Goal: Transaction & Acquisition: Book appointment/travel/reservation

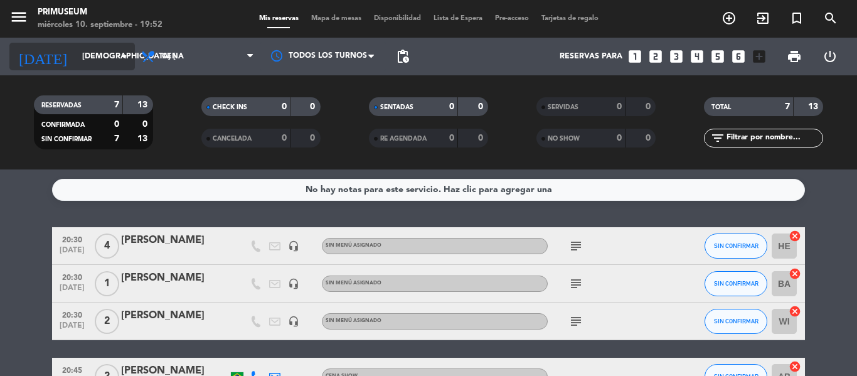
click at [76, 51] on input "[DEMOGRAPHIC_DATA] [DATE]" at bounding box center [129, 56] width 106 height 21
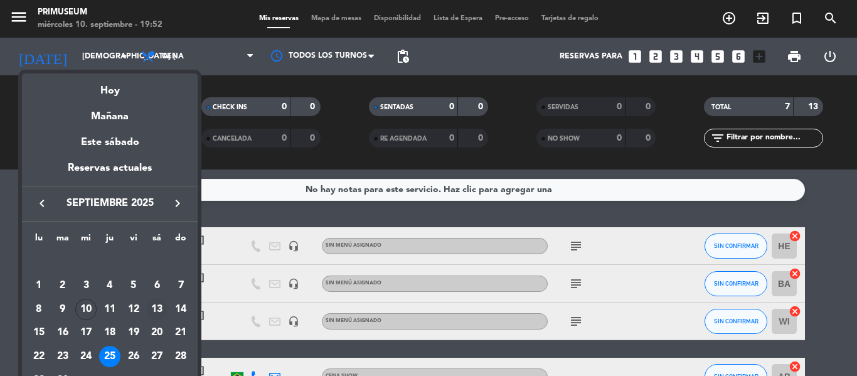
click at [156, 314] on div "13" at bounding box center [156, 308] width 21 height 21
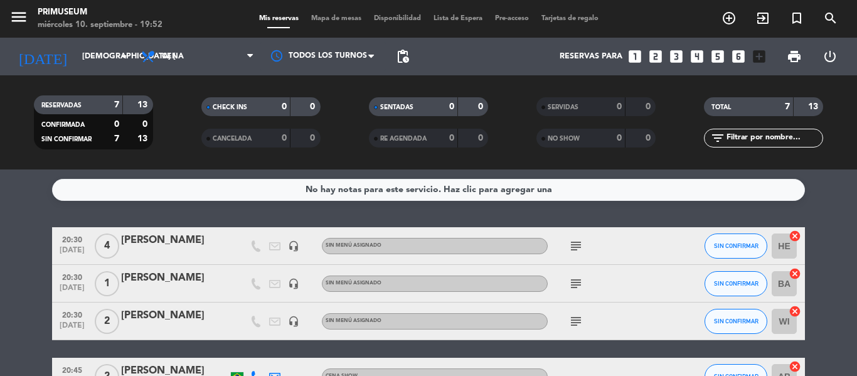
type input "sáb. [DATE]"
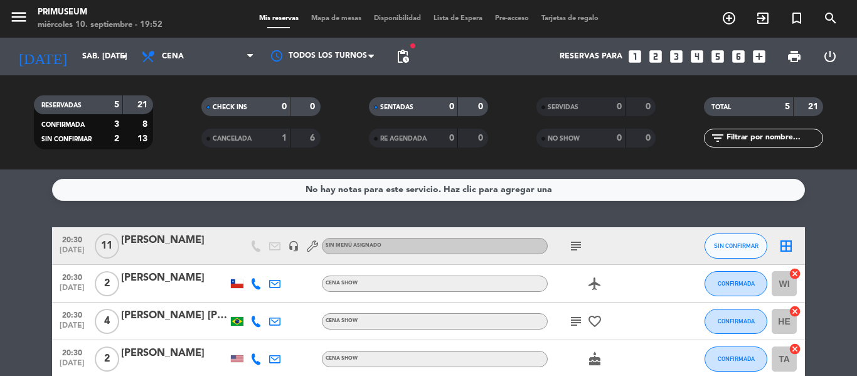
click at [6, 293] on bookings-row "20:30 [DATE] [PERSON_NAME] headset_mic Sin menú asignado subject SIN CONFIRMAR …" at bounding box center [428, 321] width 857 height 188
click at [692, 55] on icon "looks_4" at bounding box center [697, 56] width 16 height 16
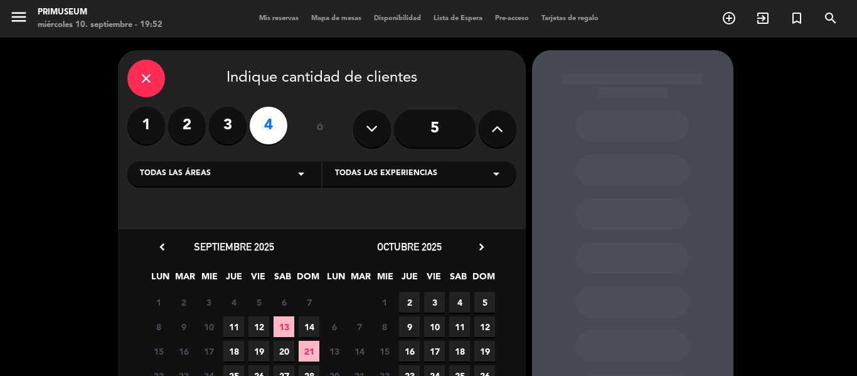
click at [290, 332] on span "13" at bounding box center [283, 326] width 21 height 21
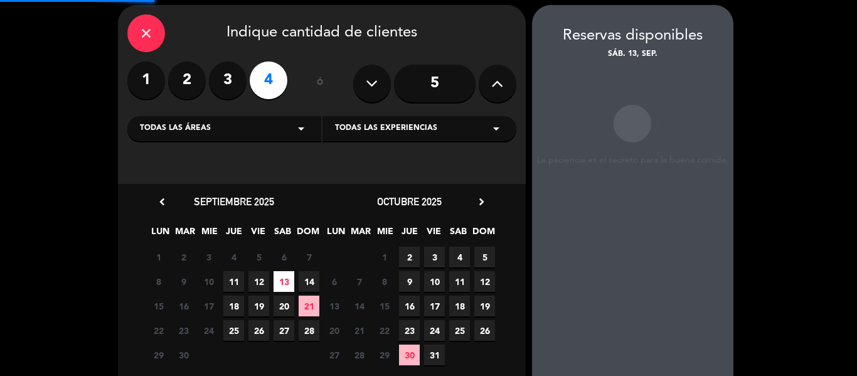
scroll to position [50, 0]
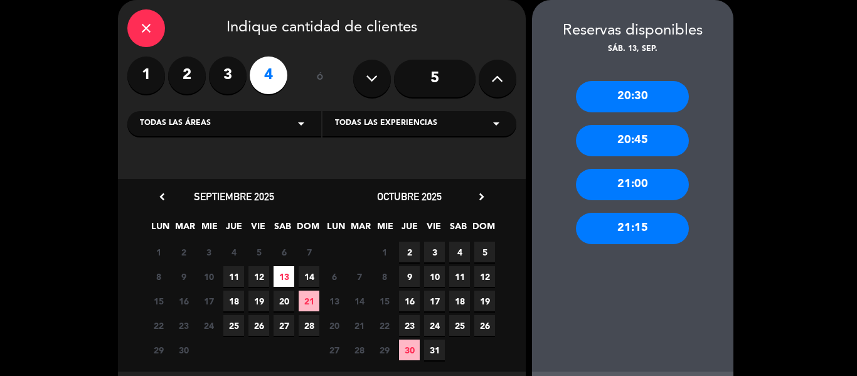
click at [626, 85] on div "20:30" at bounding box center [632, 96] width 113 height 31
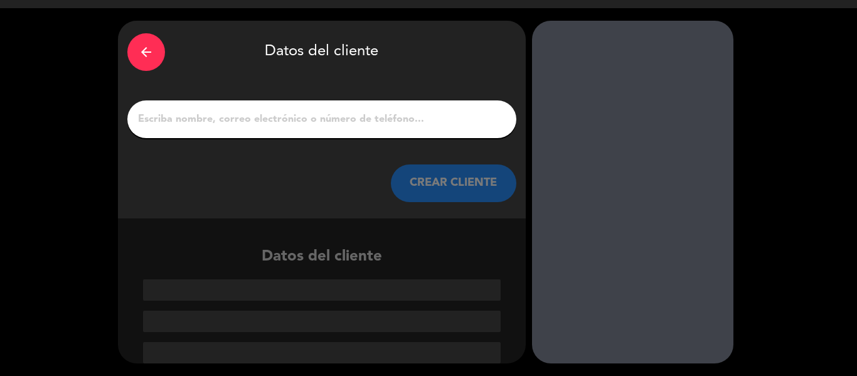
scroll to position [29, 0]
click at [362, 116] on input "1" at bounding box center [322, 119] width 370 height 18
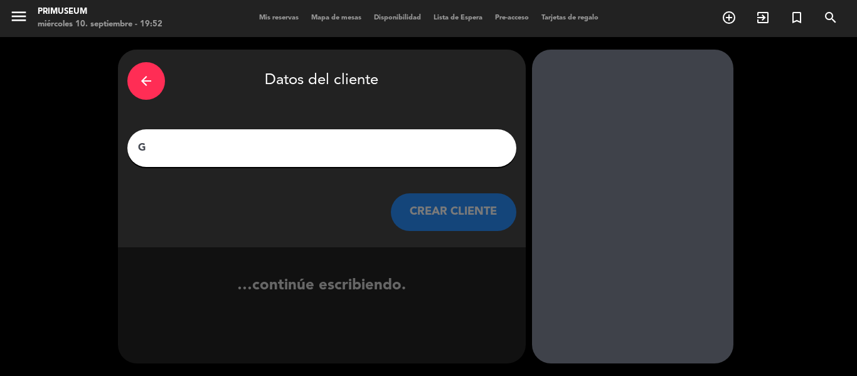
scroll to position [1, 0]
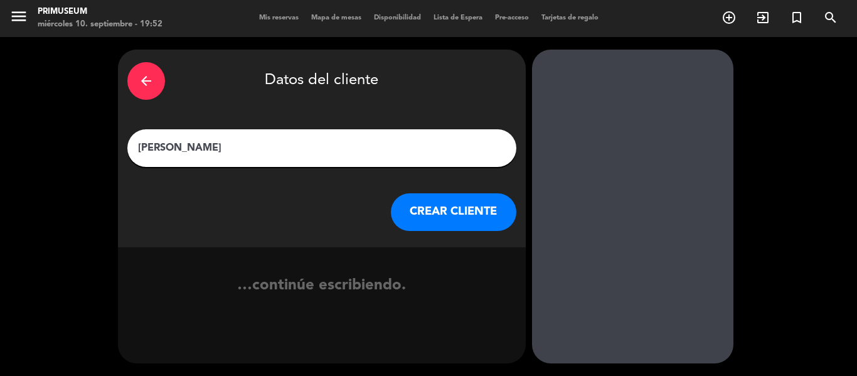
type input "[PERSON_NAME]"
click at [487, 200] on button "CREAR CLIENTE" at bounding box center [453, 212] width 125 height 38
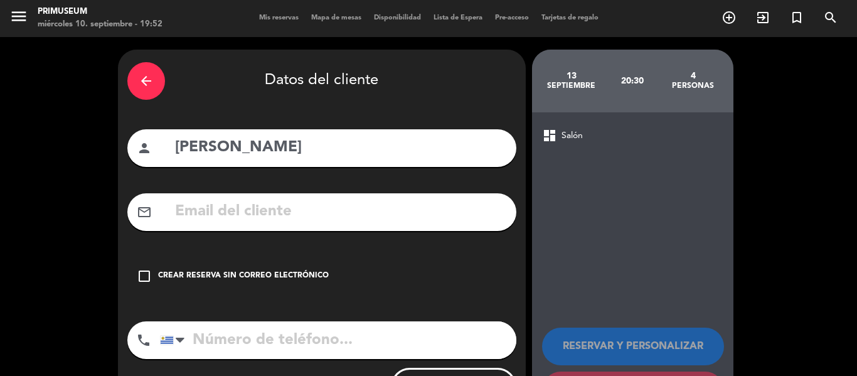
click at [137, 278] on icon "check_box_outline_blank" at bounding box center [144, 275] width 15 height 15
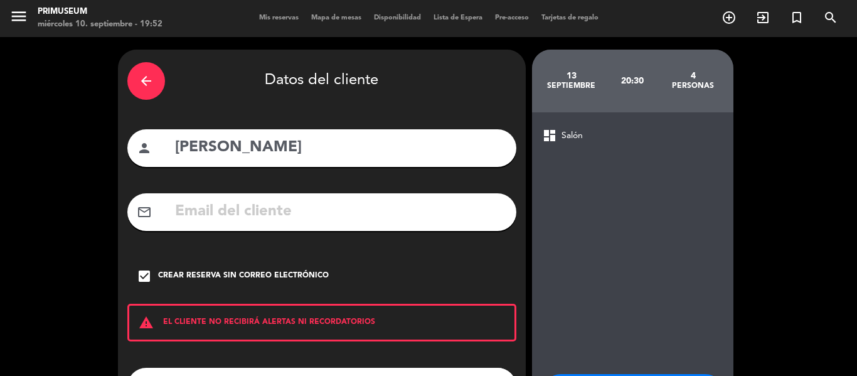
click at [655, 288] on div "dashboard Salón RESERVAR Y PERSONALIZAR RESERVAR Y TERMINAR" at bounding box center [632, 291] width 201 height 358
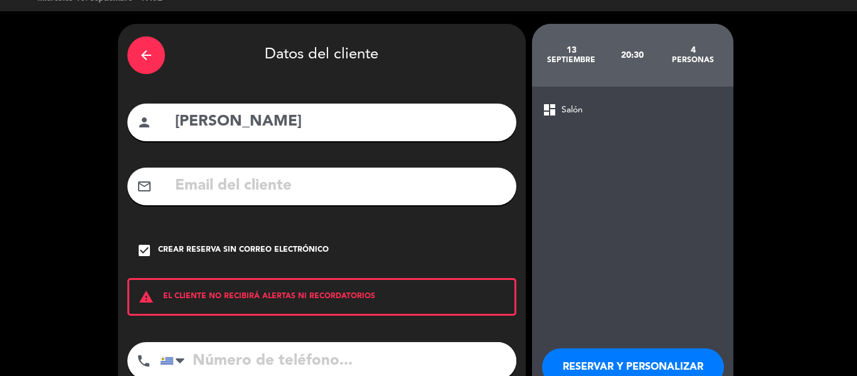
scroll to position [51, 0]
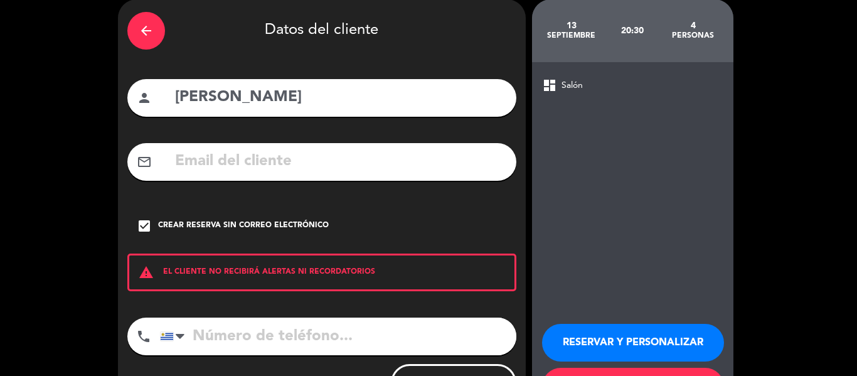
click at [644, 329] on button "RESERVAR Y PERSONALIZAR" at bounding box center [633, 343] width 182 height 38
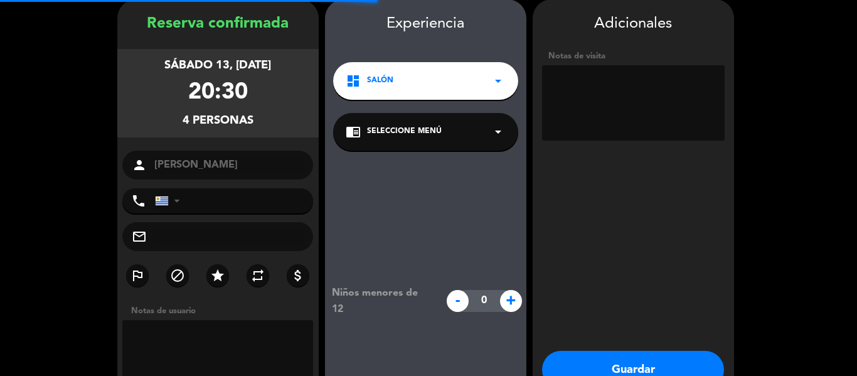
scroll to position [50, 0]
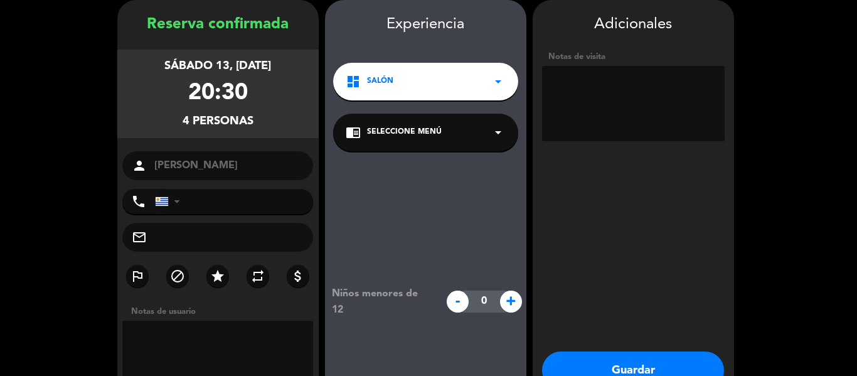
click at [604, 361] on button "Guardar" at bounding box center [633, 370] width 182 height 38
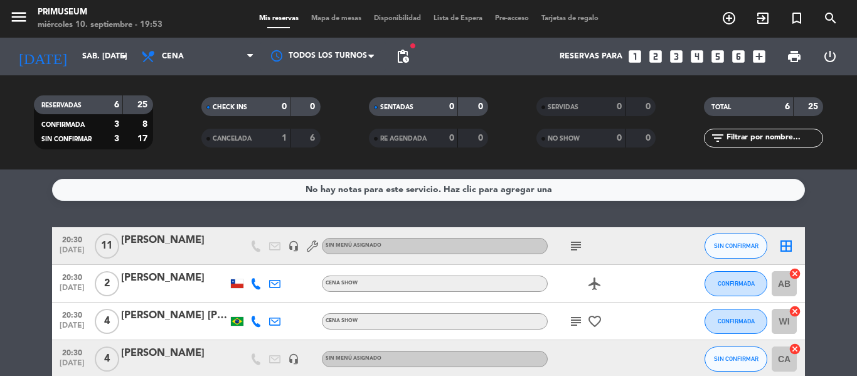
click at [1, 317] on bookings-row "20:30 [DATE] [PERSON_NAME] headset_mic Sin menú asignado subject SIN CONFIRMAR …" at bounding box center [428, 340] width 857 height 226
